Goal: Task Accomplishment & Management: Use online tool/utility

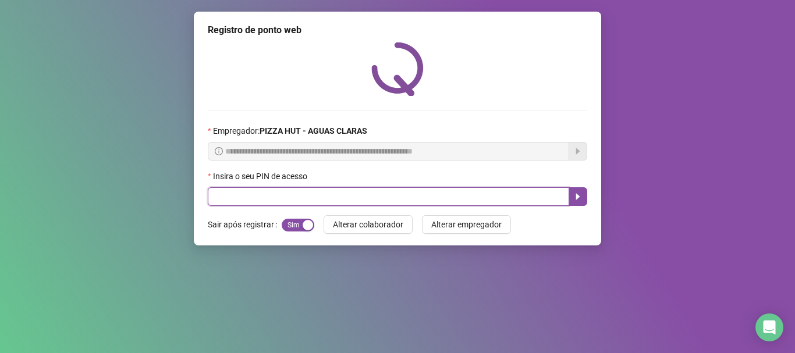
click at [343, 200] on input "text" at bounding box center [388, 196] width 361 height 19
type input "*****"
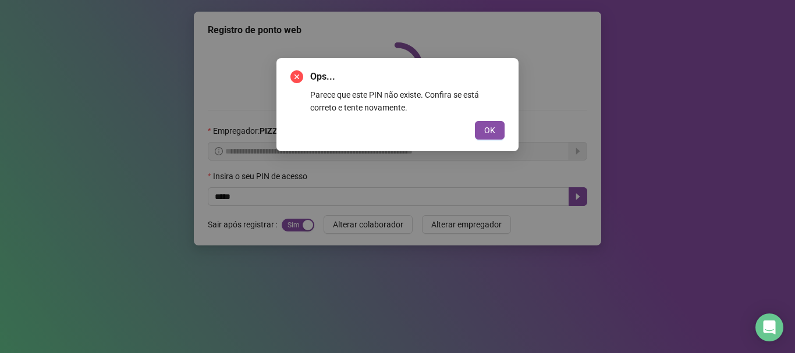
click at [475, 121] on button "OK" at bounding box center [490, 130] width 30 height 19
click button "OK" at bounding box center [490, 130] width 30 height 19
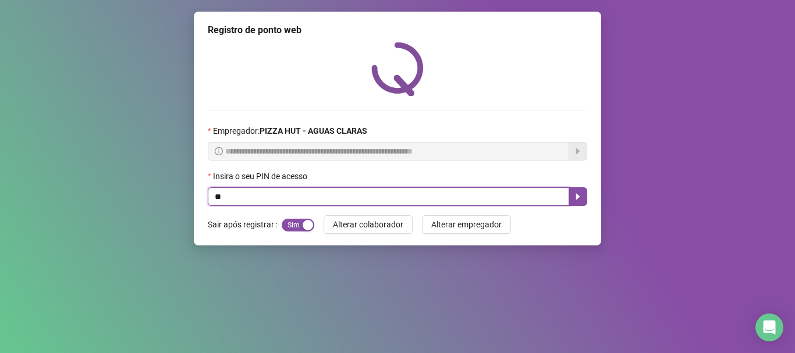
type input "*"
type input "*****"
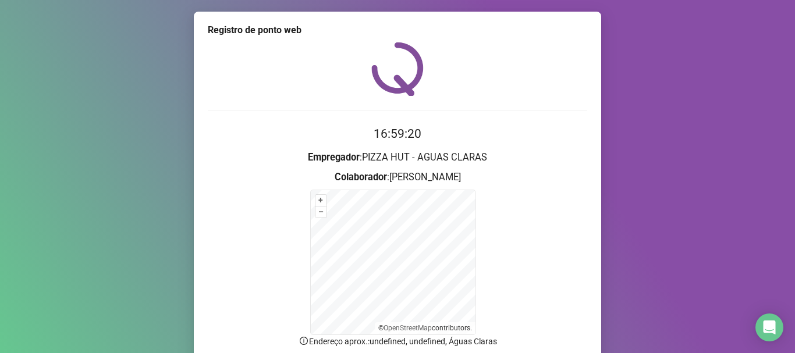
scroll to position [98, 0]
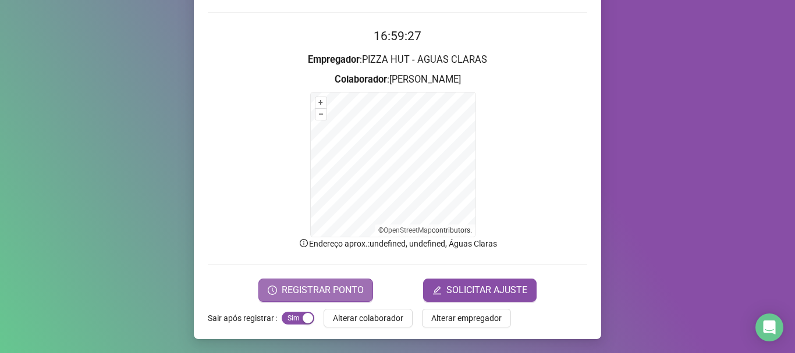
click at [324, 294] on span "REGISTRAR PONTO" at bounding box center [323, 290] width 82 height 14
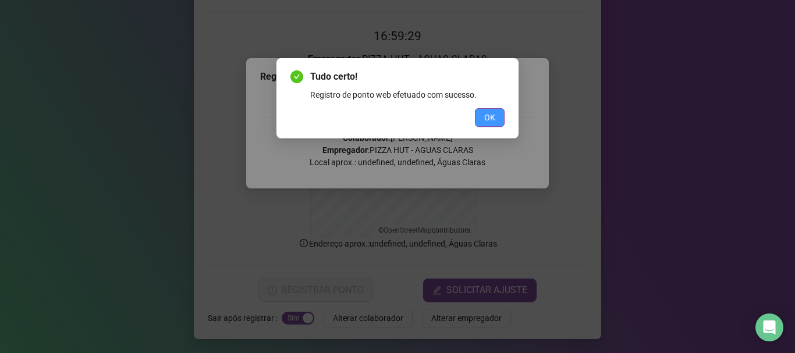
click at [497, 118] on button "OK" at bounding box center [490, 117] width 30 height 19
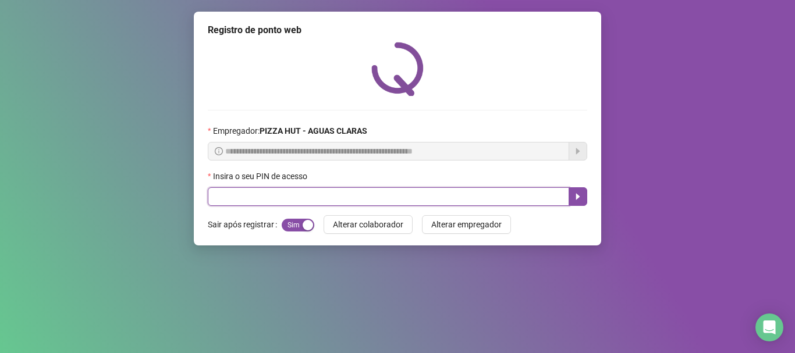
click at [309, 201] on input "text" at bounding box center [388, 196] width 361 height 19
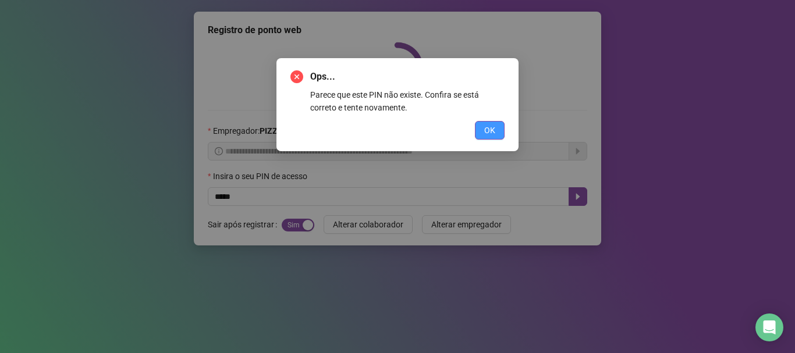
click at [492, 129] on span "OK" at bounding box center [489, 130] width 11 height 13
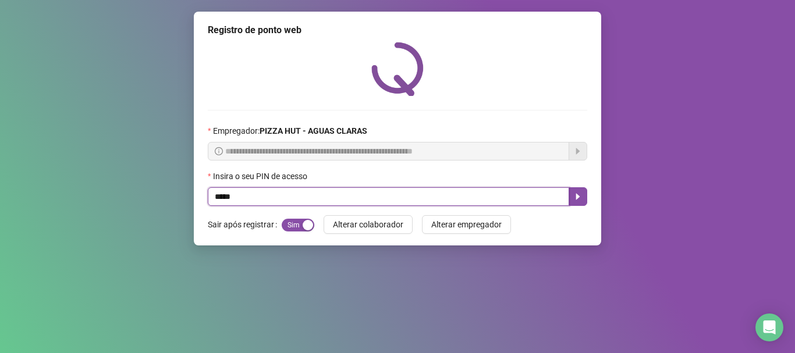
type input "*****"
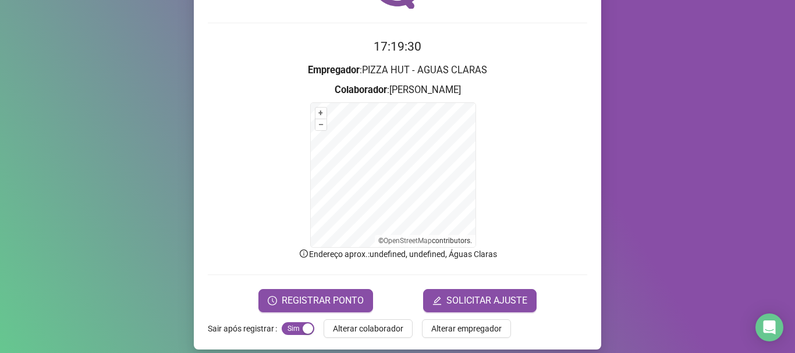
scroll to position [98, 0]
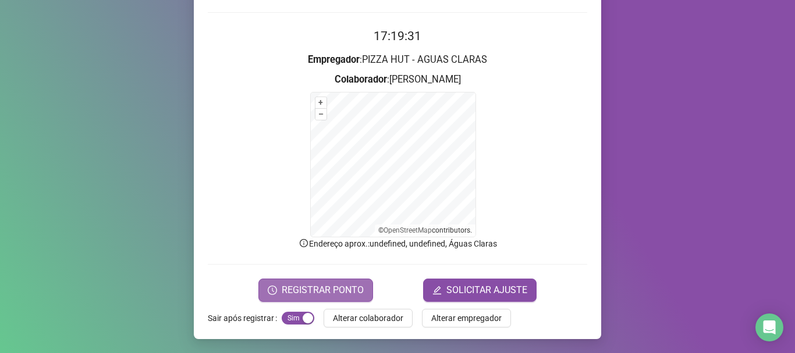
click at [296, 293] on span "REGISTRAR PONTO" at bounding box center [323, 290] width 82 height 14
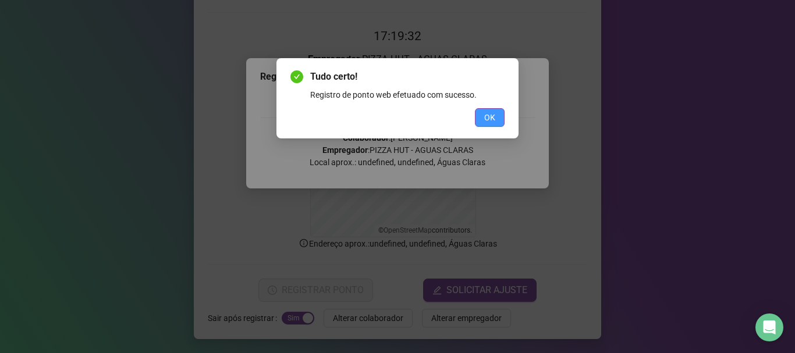
click at [495, 125] on button "OK" at bounding box center [490, 117] width 30 height 19
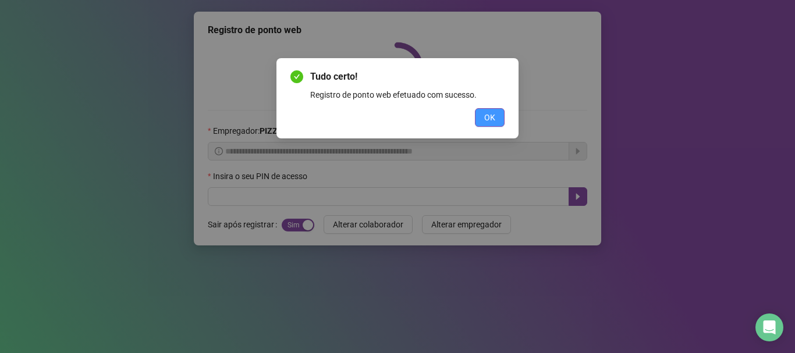
scroll to position [0, 0]
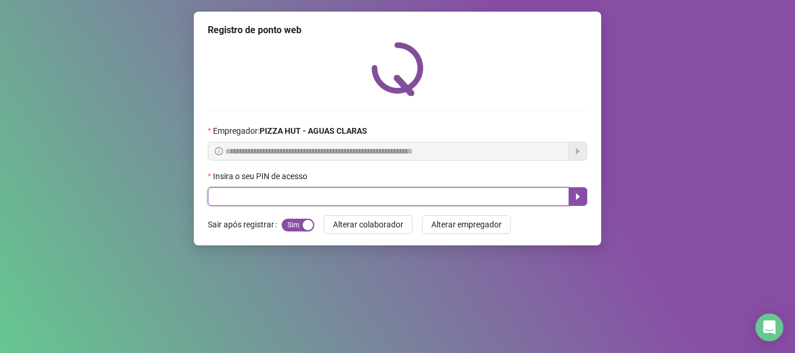
click at [460, 200] on input "text" at bounding box center [388, 196] width 361 height 19
type input "*****"
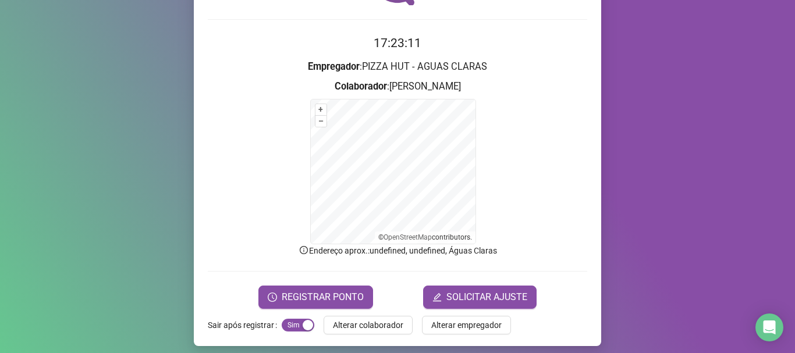
scroll to position [98, 0]
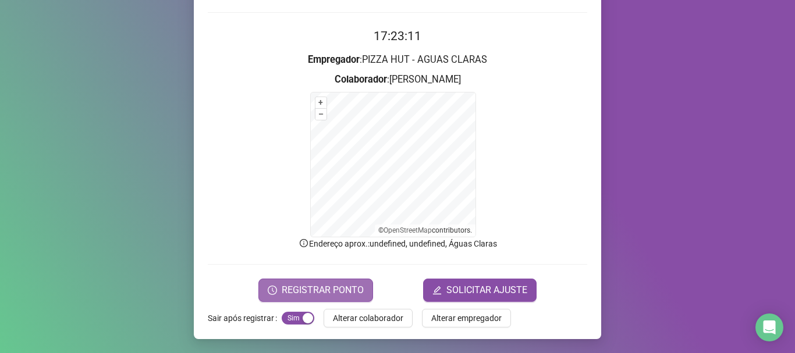
click at [290, 286] on span "REGISTRAR PONTO" at bounding box center [323, 290] width 82 height 14
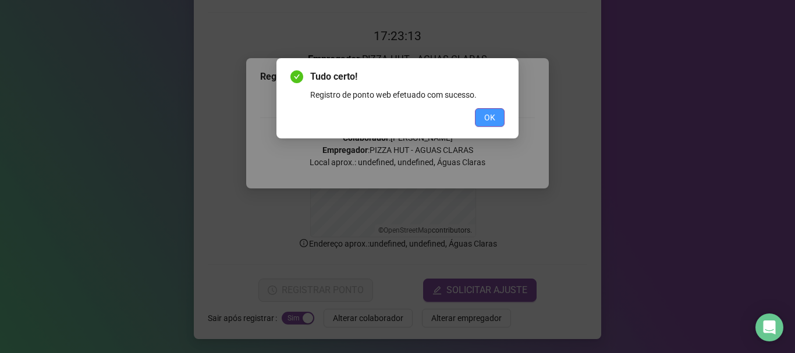
click at [499, 118] on button "OK" at bounding box center [490, 117] width 30 height 19
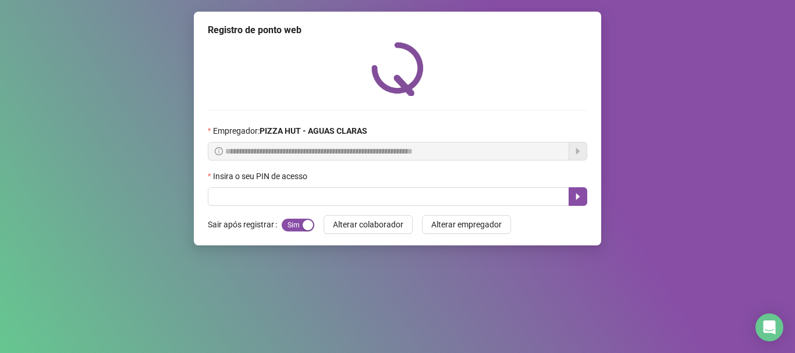
scroll to position [0, 0]
